Goal: Information Seeking & Learning: Find specific fact

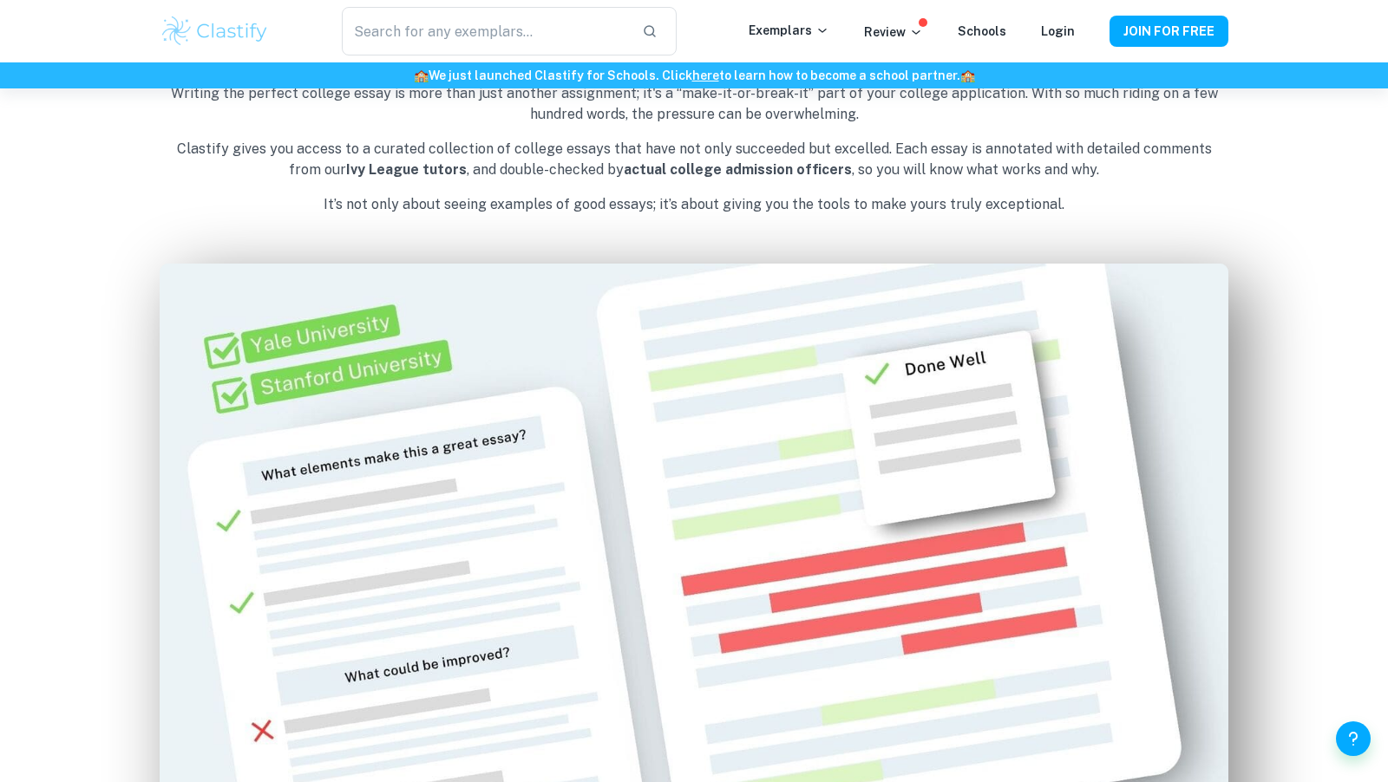
scroll to position [990, 0]
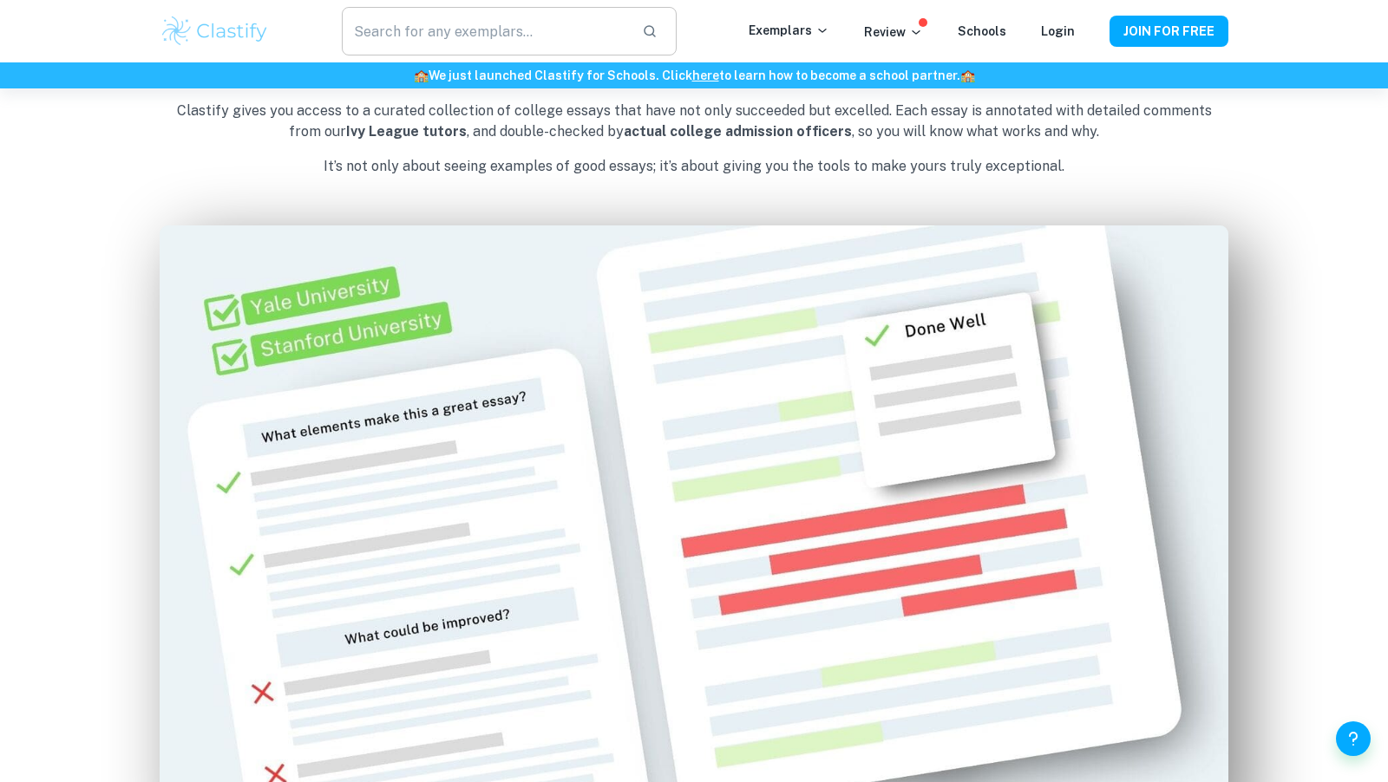
click at [454, 23] on input "text" at bounding box center [485, 31] width 286 height 49
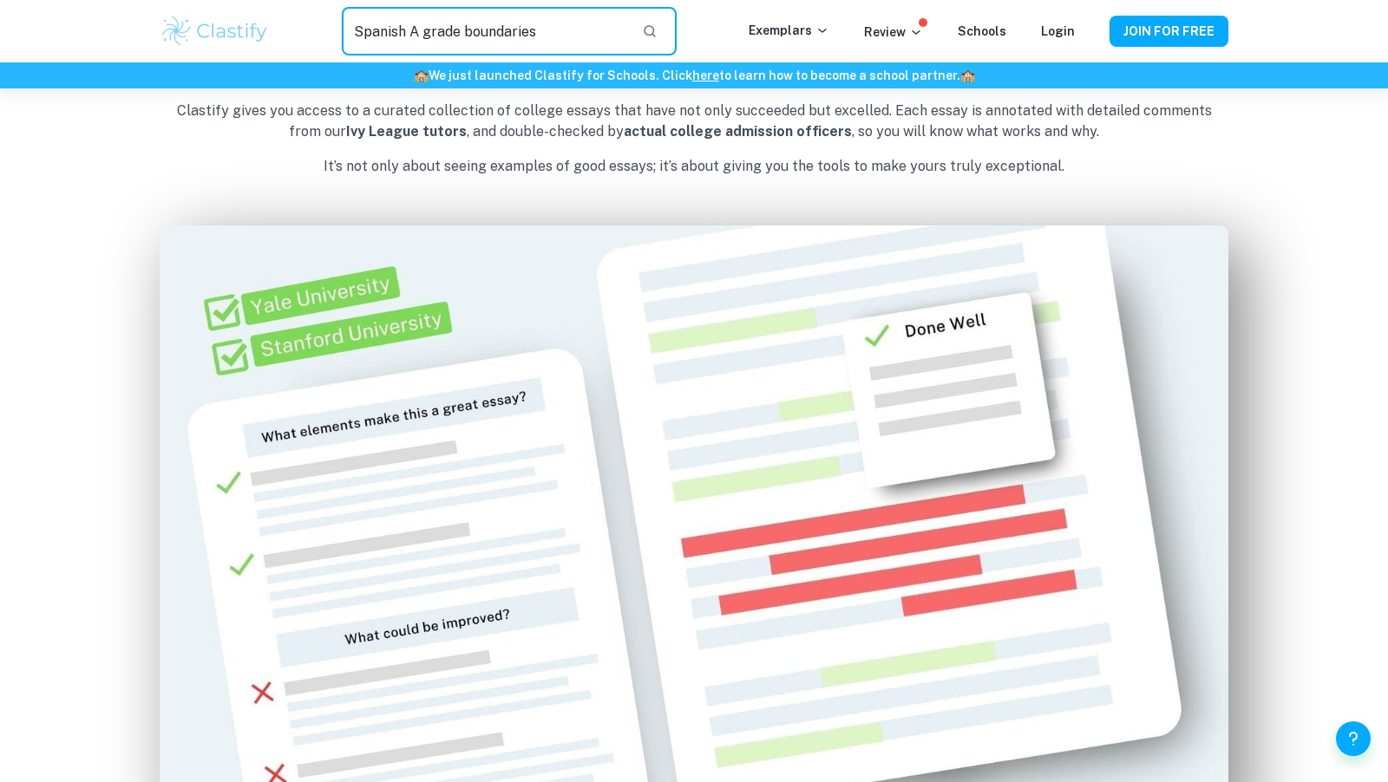
type input "Spanish A grade boundaries"
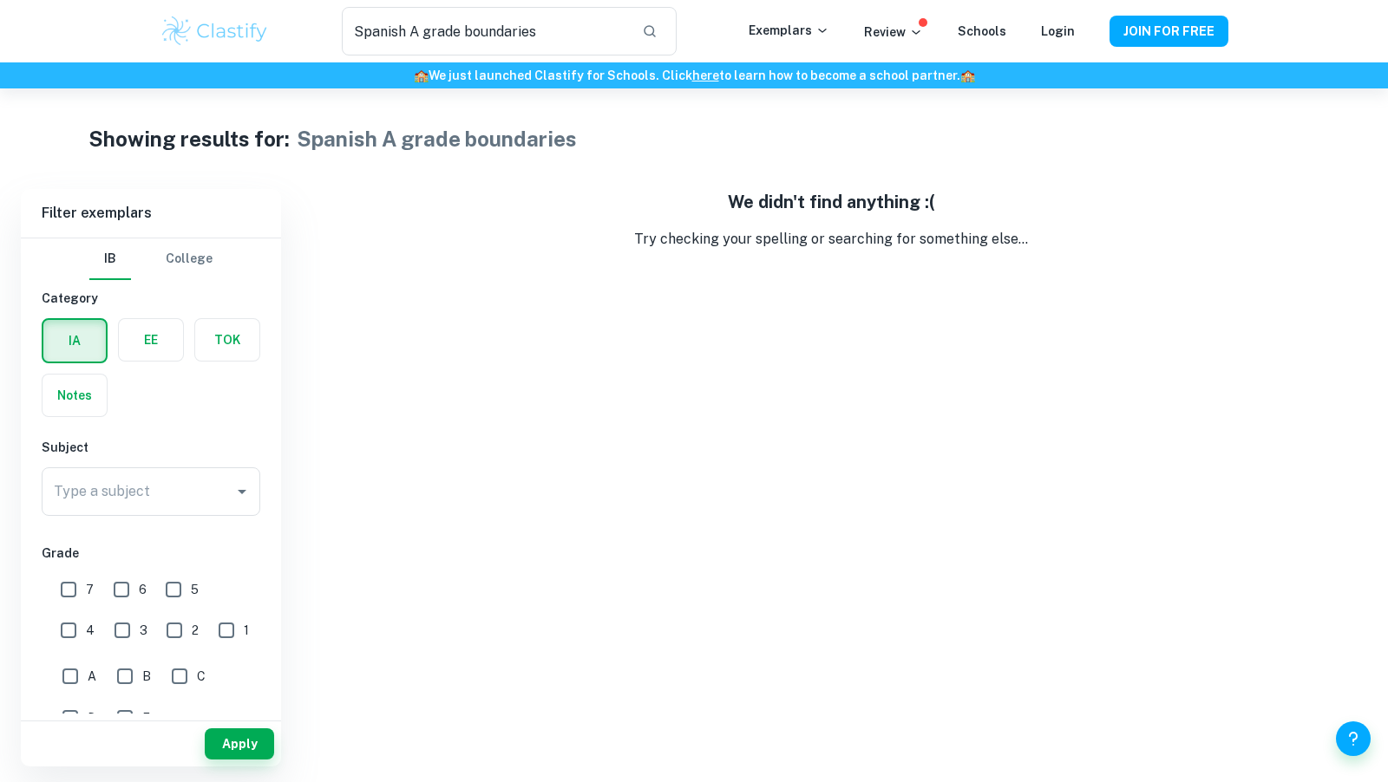
scroll to position [990, 0]
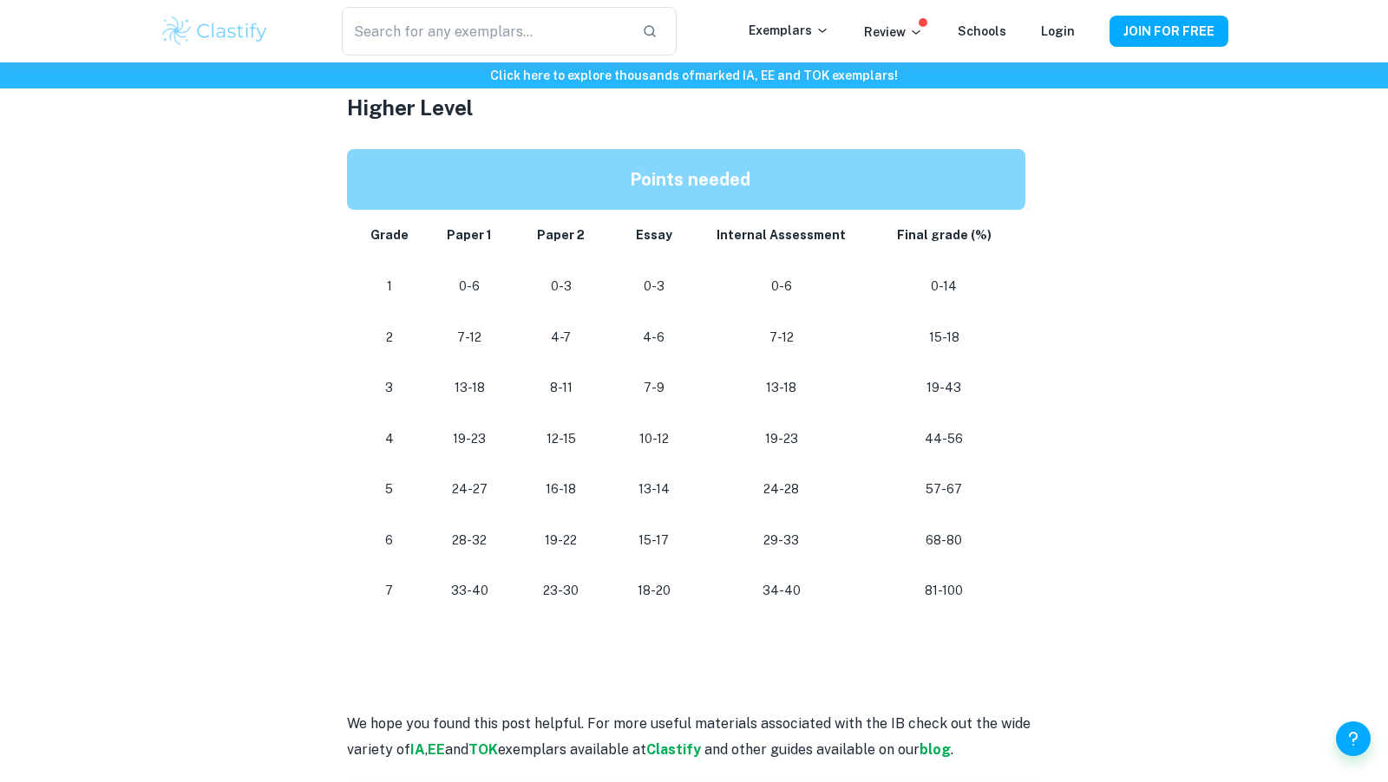
scroll to position [1559, 0]
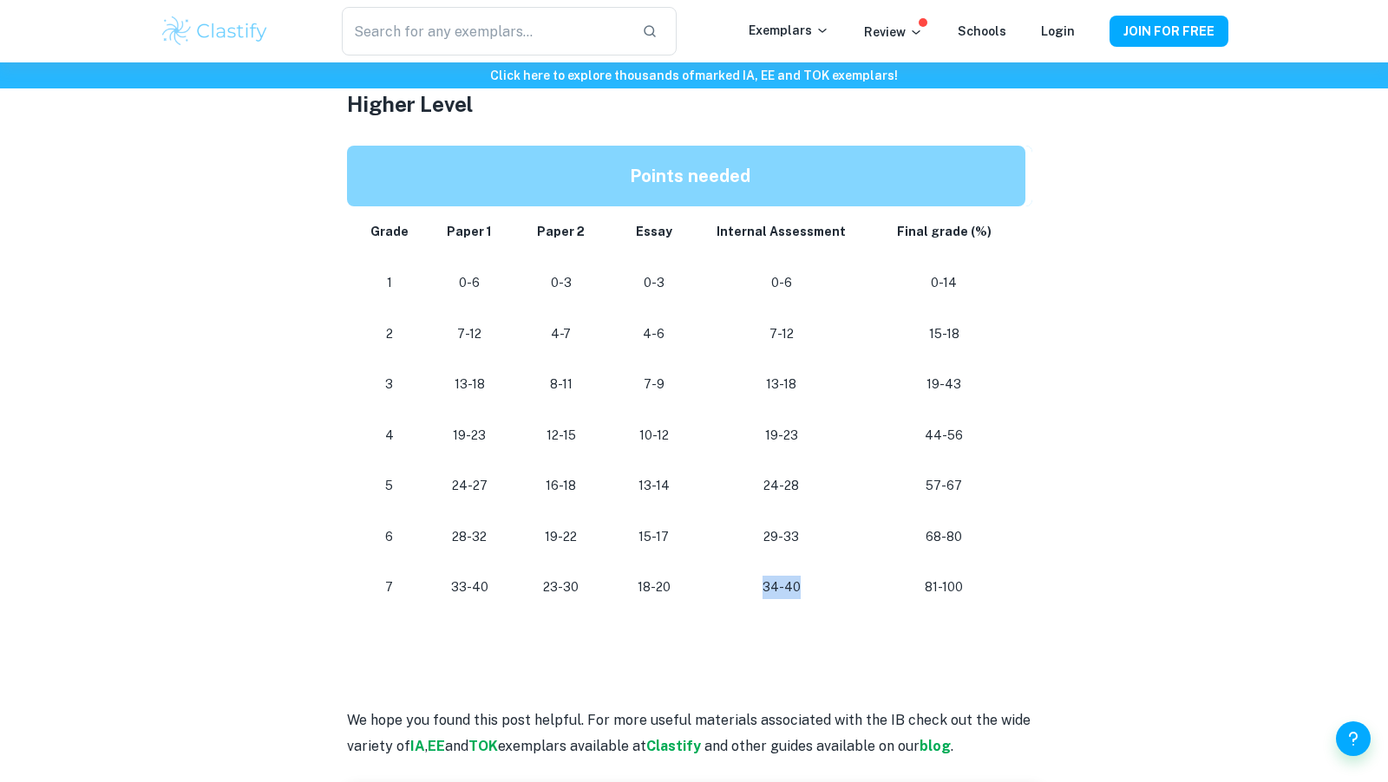
drag, startPoint x: 758, startPoint y: 584, endPoint x: 822, endPoint y: 585, distance: 64.2
click at [822, 585] on p "34-40" at bounding box center [782, 587] width 134 height 23
